Goal: Information Seeking & Learning: Find specific fact

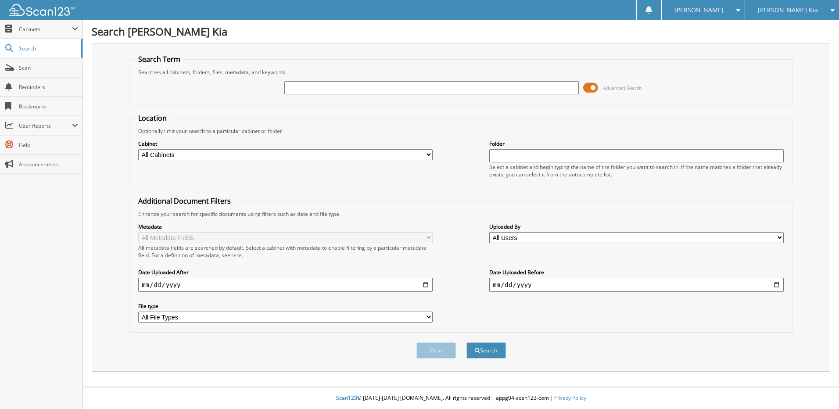
drag, startPoint x: 323, startPoint y: 74, endPoint x: 318, endPoint y: 85, distance: 11.8
paste input "209459CM"
type input "209459CM"
click at [483, 349] on button "Search" at bounding box center [487, 350] width 40 height 16
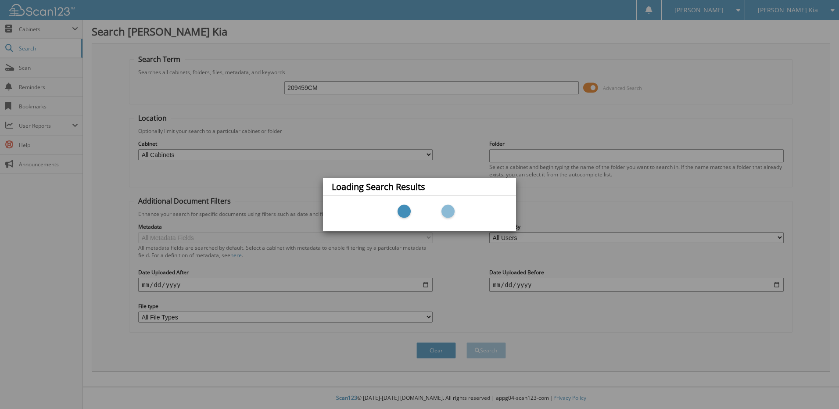
click at [259, 151] on div "Loading Search Results" at bounding box center [419, 204] width 839 height 409
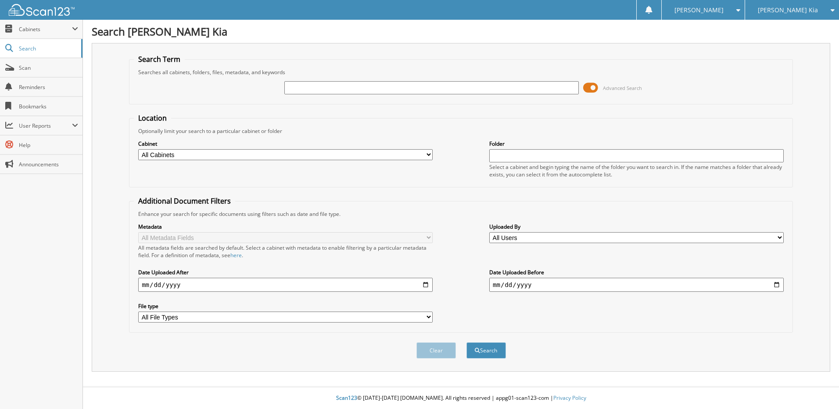
click at [304, 89] on input "text" at bounding box center [431, 87] width 295 height 13
type input "209459CM"
click at [467, 342] on button "Search" at bounding box center [487, 350] width 40 height 16
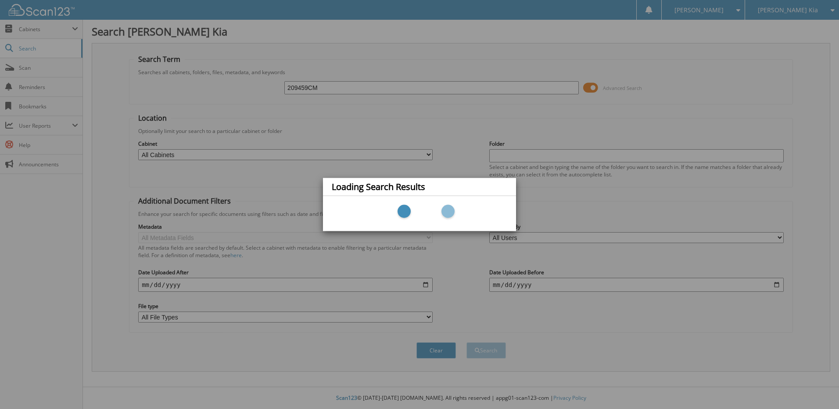
click at [365, 291] on div "Loading Search Results" at bounding box center [419, 204] width 839 height 409
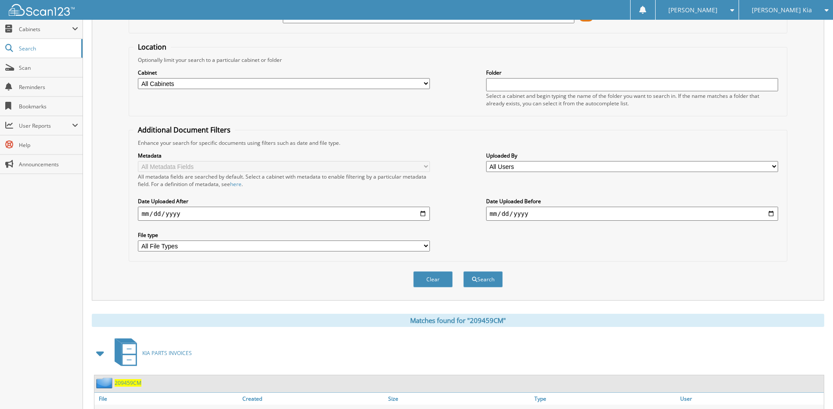
scroll to position [135, 0]
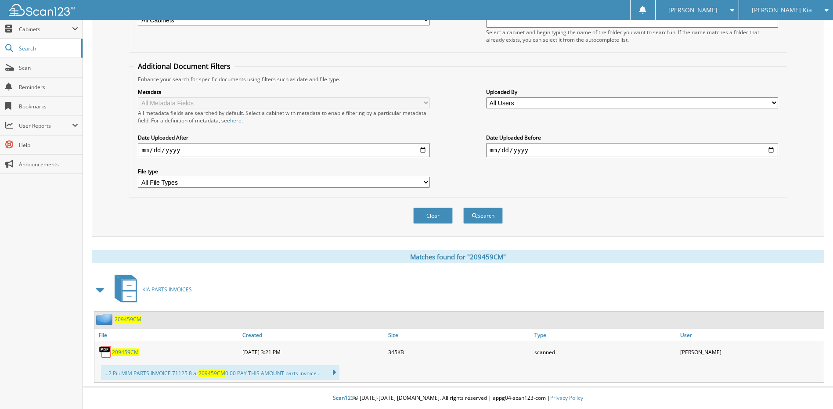
click at [128, 349] on span "209459CM" at bounding box center [125, 352] width 27 height 7
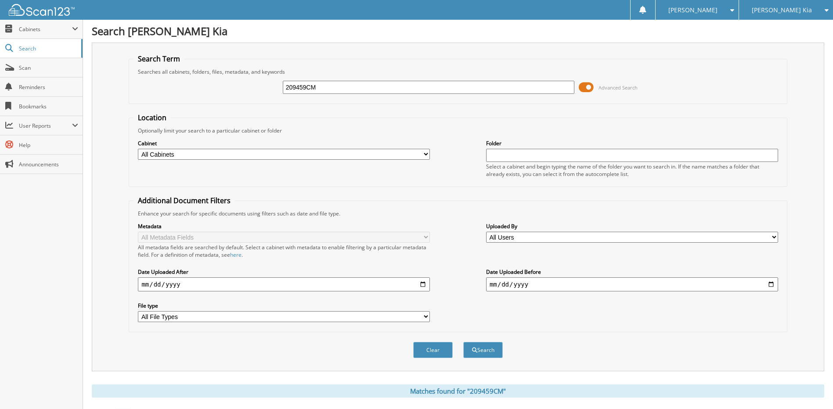
scroll to position [0, 0]
drag, startPoint x: 320, startPoint y: 90, endPoint x: 230, endPoint y: 94, distance: 89.2
click at [230, 94] on div "209459CM Advanced Search" at bounding box center [457, 88] width 648 height 24
paste input "17767-01CM"
type input "217767-01CM"
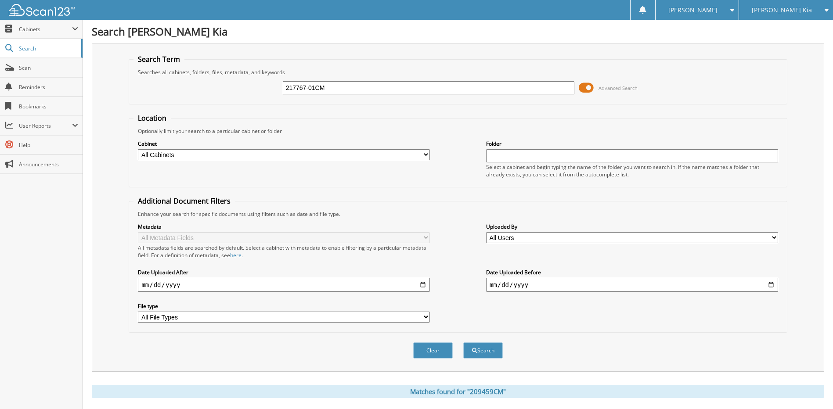
click at [463, 342] on button "Search" at bounding box center [483, 350] width 40 height 16
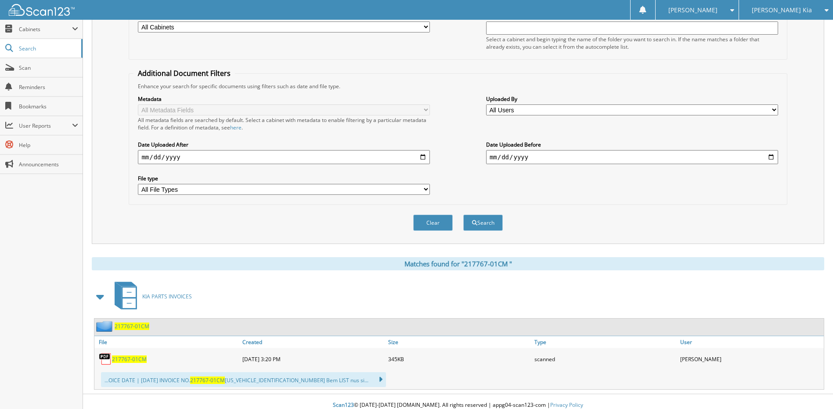
scroll to position [135, 0]
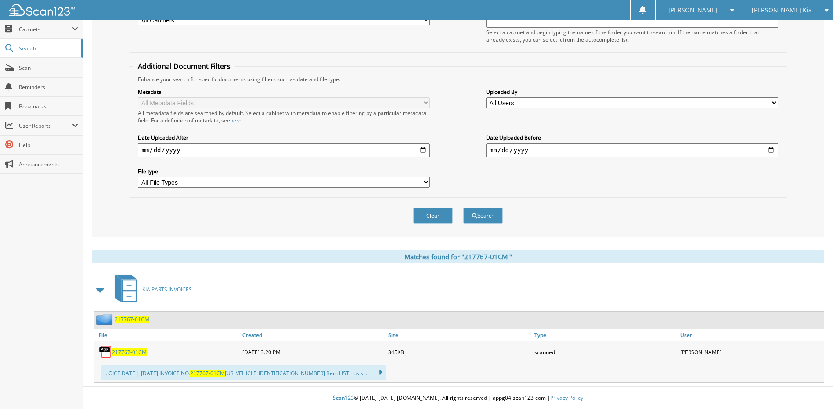
click at [133, 350] on span "2 1 7 7 6 7 - 0 1 C M" at bounding box center [129, 352] width 35 height 7
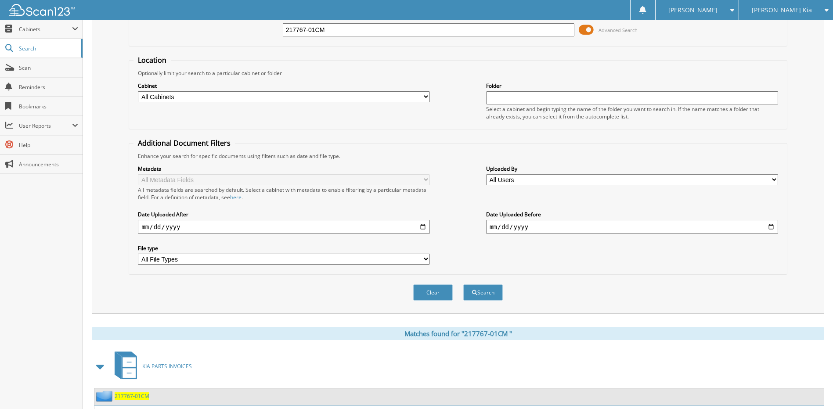
scroll to position [0, 0]
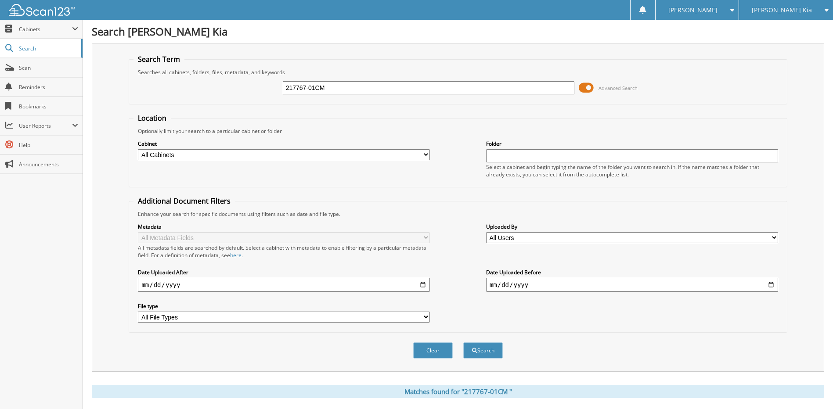
drag, startPoint x: 346, startPoint y: 81, endPoint x: 239, endPoint y: 84, distance: 107.2
click at [243, 86] on div "217767-01CM Advanced Search" at bounding box center [457, 88] width 648 height 24
paste input "511999"
type input "511999"
click at [463, 342] on button "Search" at bounding box center [483, 350] width 40 height 16
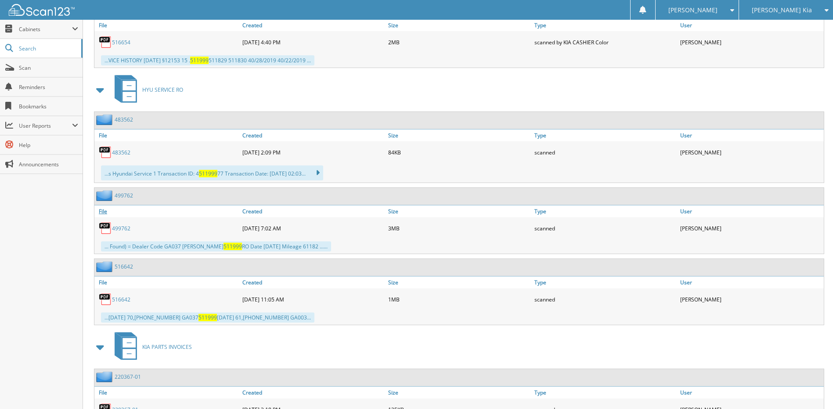
scroll to position [571, 0]
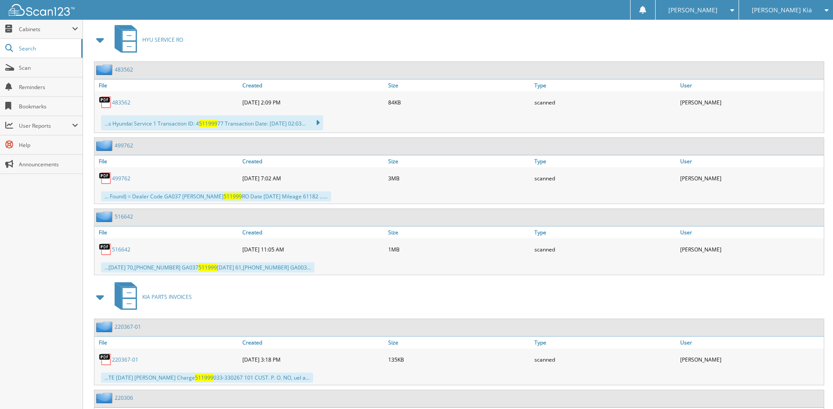
click at [123, 252] on link "516642" at bounding box center [121, 249] width 18 height 7
click at [412, 51] on div "HYU SERVICE RO" at bounding box center [458, 39] width 732 height 35
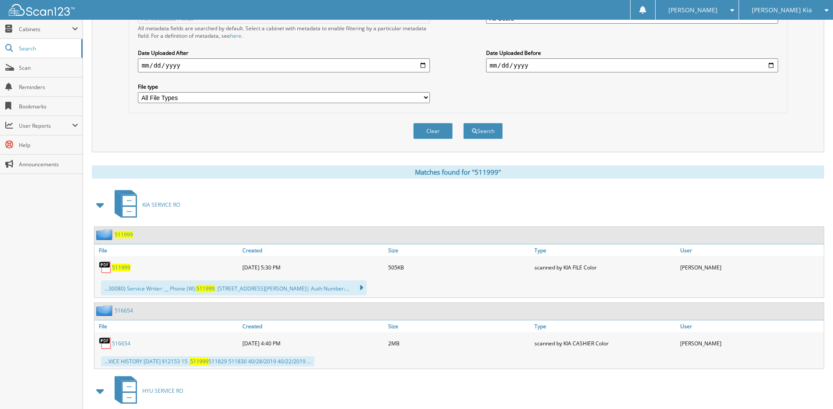
scroll to position [0, 0]
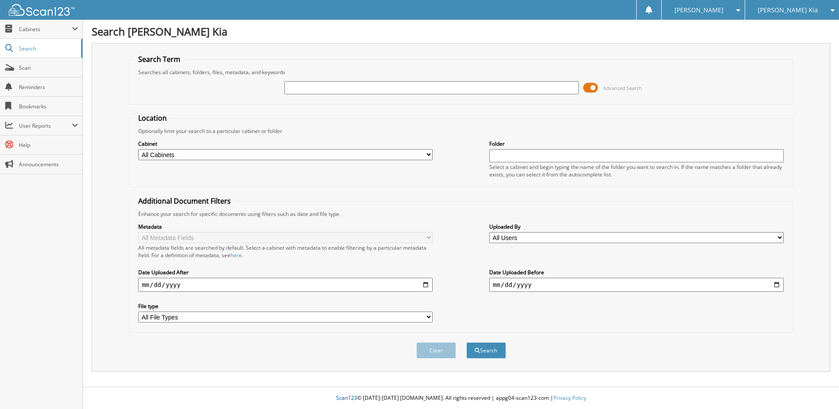
click at [305, 88] on input "text" at bounding box center [431, 87] width 295 height 13
type input "139889"
click at [467, 342] on button "Search" at bounding box center [487, 350] width 40 height 16
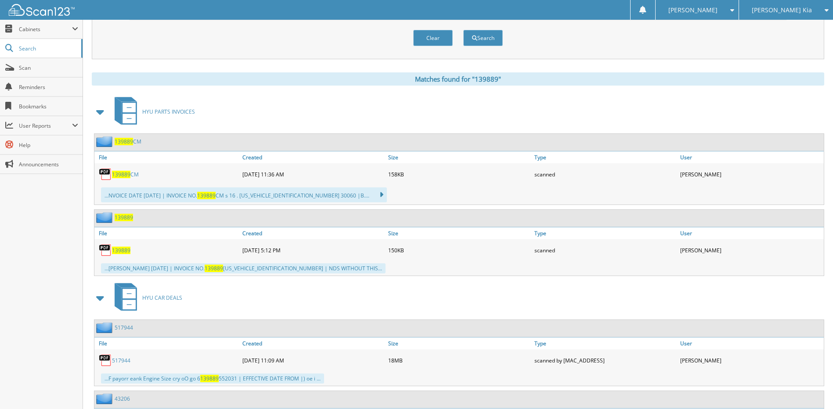
scroll to position [351, 0]
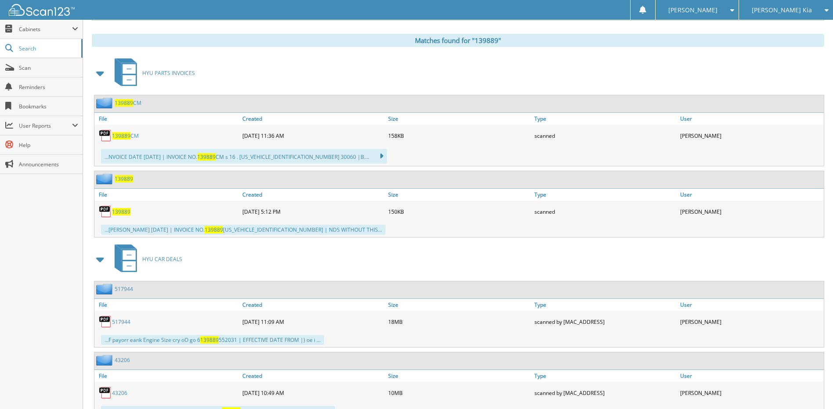
click at [121, 210] on span "139889" at bounding box center [121, 211] width 18 height 7
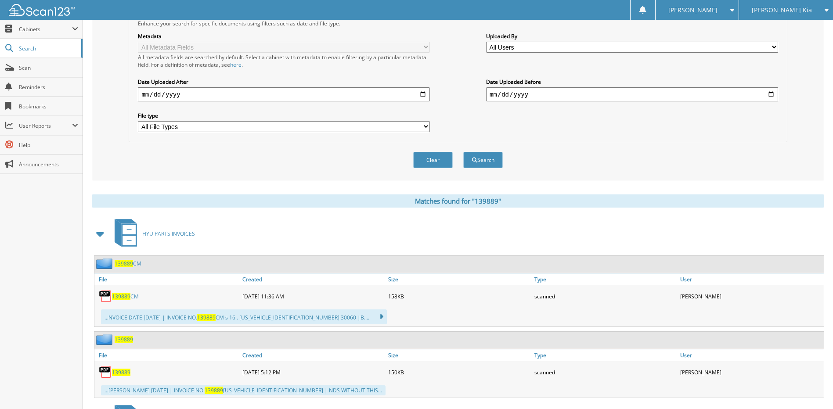
scroll to position [0, 0]
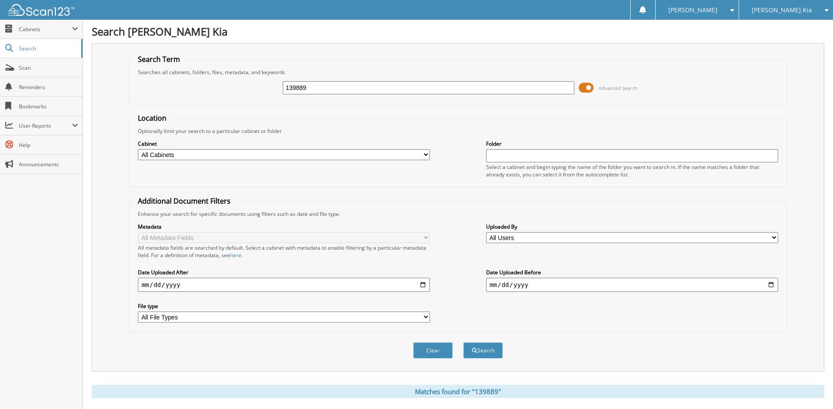
drag, startPoint x: 314, startPoint y: 85, endPoint x: 227, endPoint y: 94, distance: 88.2
click at [230, 97] on div "139889 Advanced Search" at bounding box center [457, 88] width 648 height 24
type input "139900"
click at [463, 342] on button "Search" at bounding box center [483, 350] width 40 height 16
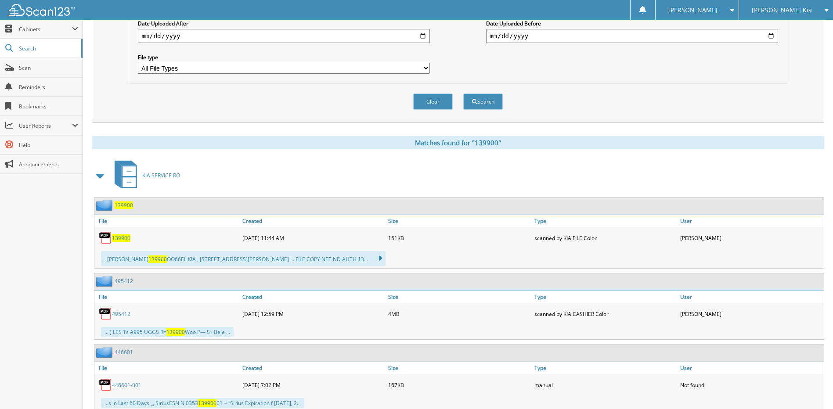
scroll to position [307, 0]
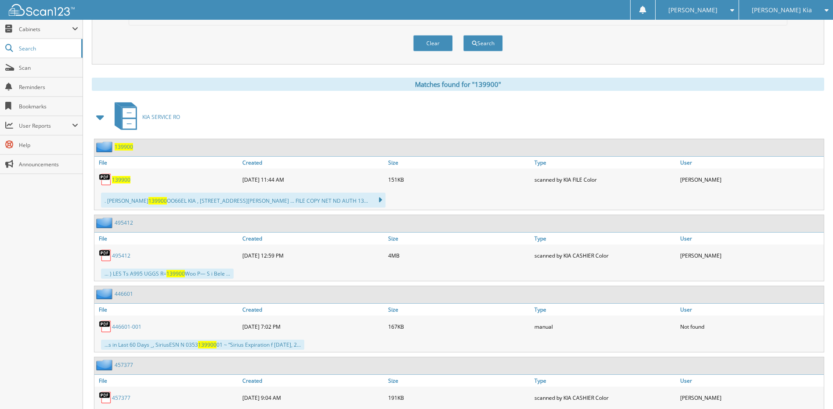
click at [99, 120] on span at bounding box center [100, 117] width 12 height 16
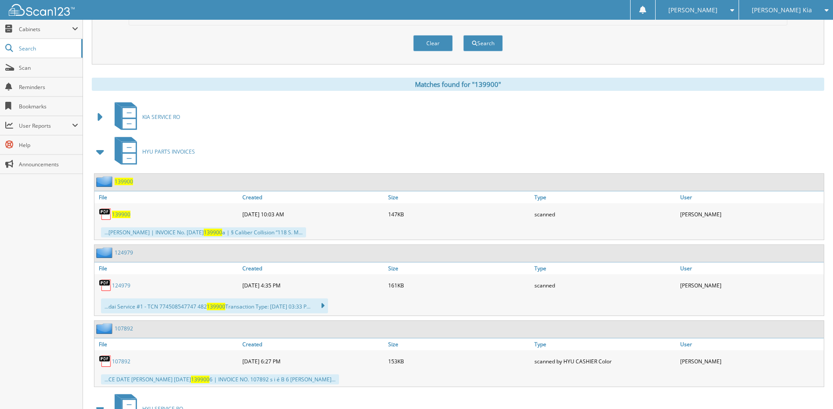
click at [124, 216] on span "139900" at bounding box center [121, 214] width 18 height 7
